Goal: Communication & Community: Answer question/provide support

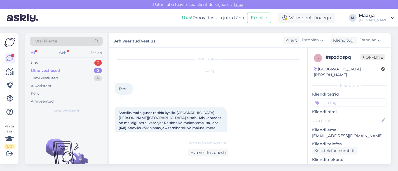
scroll to position [40, 0]
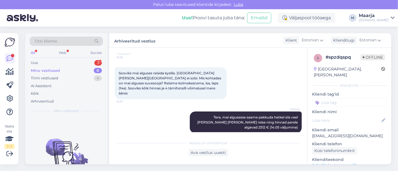
click at [49, 61] on div "Uus 3" at bounding box center [66, 63] width 73 height 8
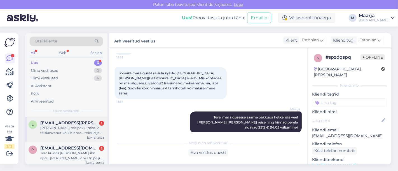
scroll to position [22, 0]
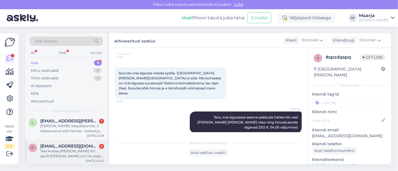
click at [54, 156] on div "Tere kuidas [PERSON_NAME] ilm aprilli [PERSON_NAME] on? On palju külastajaid se…" at bounding box center [72, 154] width 64 height 10
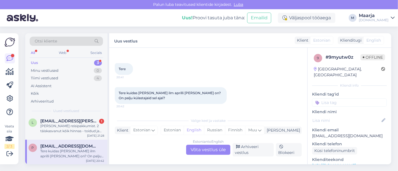
scroll to position [0, 0]
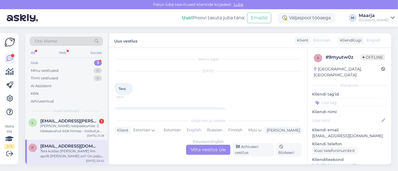
click at [356, 163] on link "[URL][DOMAIN_NAME]" at bounding box center [334, 165] width 44 height 5
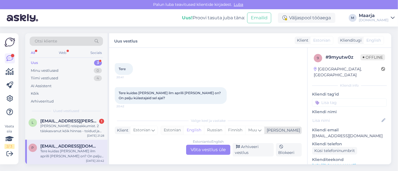
click at [183, 131] on div "Estonian" at bounding box center [172, 130] width 23 height 8
click at [200, 150] on div "Estonian to Estonian Võta vestlus üle" at bounding box center [208, 150] width 44 height 10
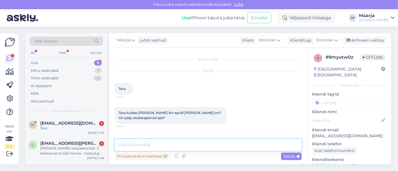
click at [183, 146] on textarea at bounding box center [208, 145] width 187 height 12
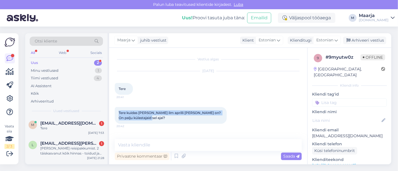
drag, startPoint x: 161, startPoint y: 119, endPoint x: 118, endPoint y: 112, distance: 43.3
click at [118, 112] on div "Tere kuidas [PERSON_NAME] ilm aprilli [PERSON_NAME] on? On palju külastajaid se…" at bounding box center [171, 115] width 112 height 17
copy span "Tere kuidas [PERSON_NAME] ilm aprilli [PERSON_NAME] on? On palju külastajaid se…"
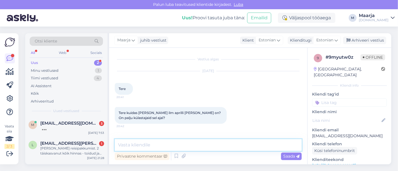
click at [142, 145] on textarea at bounding box center [208, 145] width 187 height 12
paste textarea "Aprilli [PERSON_NAME] on Kreekas ilm tavaliselt juba mõnusalt kevadine – päevas…"
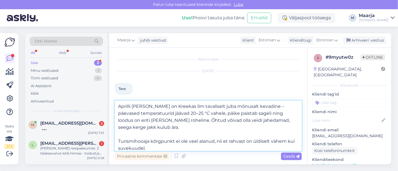
click at [118, 107] on textarea "Aprilli [PERSON_NAME] on Kreekas ilm tavaliselt juba mõnusalt kevadine – päevas…" at bounding box center [208, 126] width 187 height 50
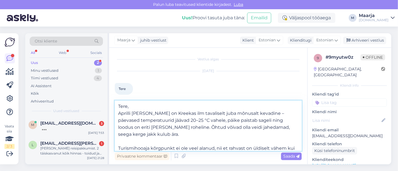
drag, startPoint x: 258, startPoint y: 115, endPoint x: 255, endPoint y: 115, distance: 3.6
click at [255, 115] on textarea "Tere, Aprilli [PERSON_NAME] on Kreekas ilm tavaliselt juba mõnusalt kevadine – …" at bounding box center [208, 126] width 187 height 50
drag, startPoint x: 158, startPoint y: 129, endPoint x: 202, endPoint y: 122, distance: 44.1
click at [202, 122] on textarea "Tere, Aprilli [PERSON_NAME] on Kreekas ilm tavaliselt juba mõnusalt kevadine, p…" at bounding box center [208, 126] width 187 height 50
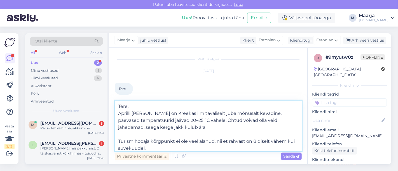
drag, startPoint x: 187, startPoint y: 129, endPoint x: 133, endPoint y: 129, distance: 53.7
click at [133, 129] on textarea "Tere, Aprilli [PERSON_NAME] on Kreekas ilm tavaliselt juba mõnusalt kevadine, p…" at bounding box center [208, 126] width 187 height 50
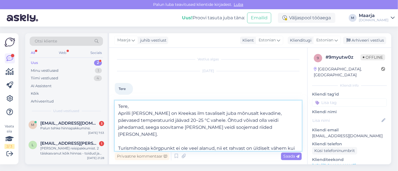
scroll to position [3, 0]
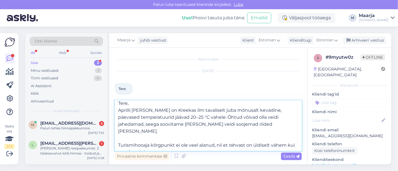
click at [199, 140] on textarea "Tere, Aprilli [PERSON_NAME] on Kreekas ilm tavaliselt juba mõnusalt kevadine, p…" at bounding box center [208, 126] width 187 height 50
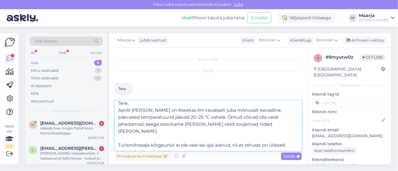
click at [182, 147] on textarea "Tere, Aprilli [PERSON_NAME] on Kreekas ilm tavaliselt juba mõnusalt kevadine, p…" at bounding box center [208, 126] width 187 height 50
type textarea "Tere, Aprilli [PERSON_NAME] on Kreekas ilm tavaliselt juba mõnusalt kevadine, p…"
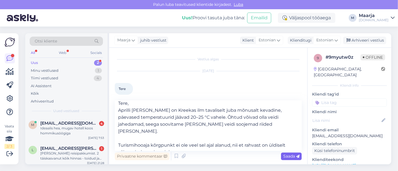
click at [293, 157] on span "Saada" at bounding box center [291, 156] width 16 height 5
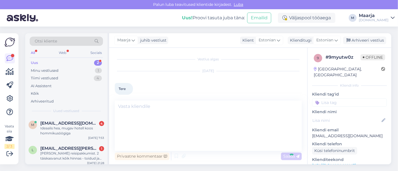
scroll to position [0, 0]
